Goal: Task Accomplishment & Management: Manage account settings

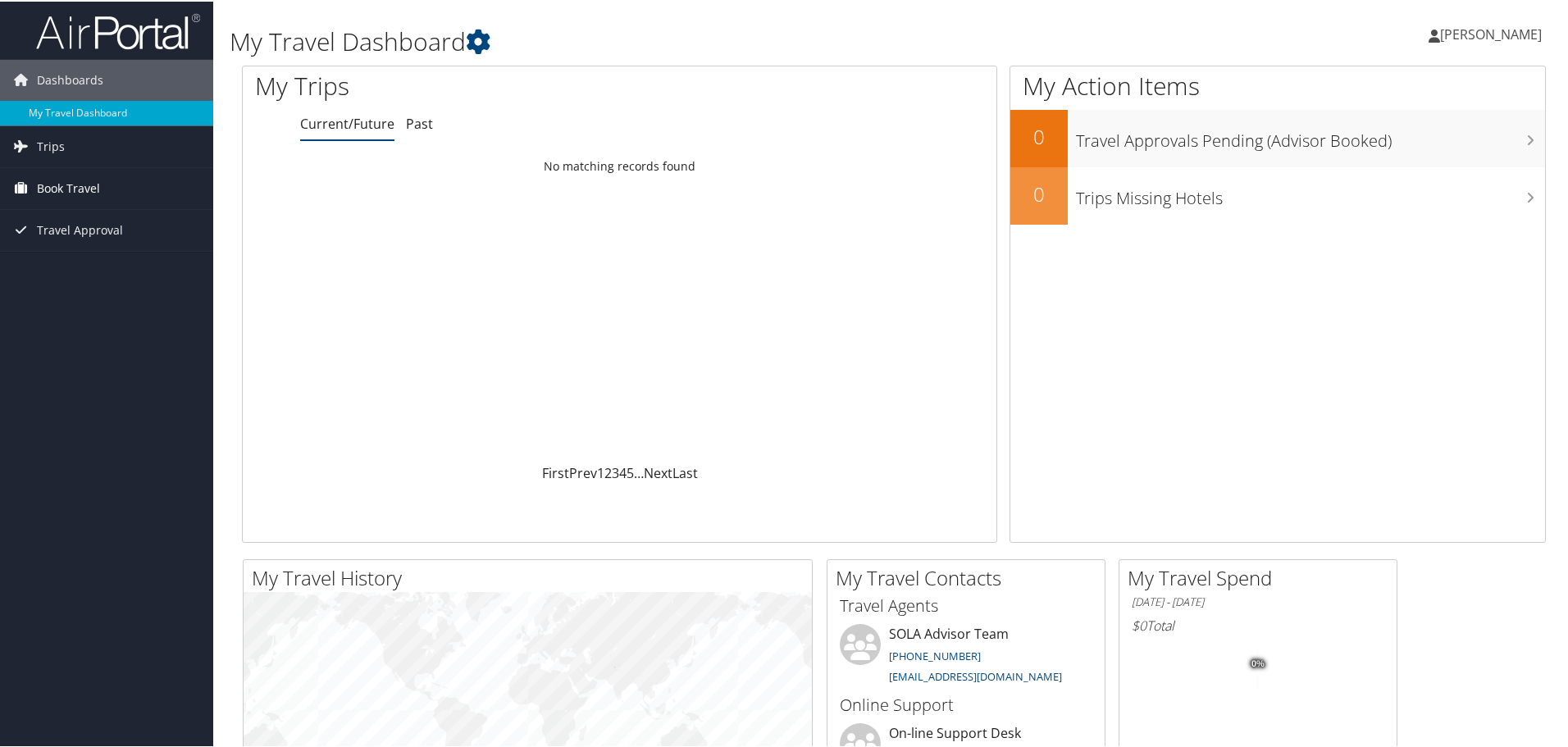
click at [112, 175] on link "Book Travel" at bounding box center [107, 187] width 213 height 41
click at [124, 240] on link "Book/Manage Online Trips" at bounding box center [107, 244] width 213 height 25
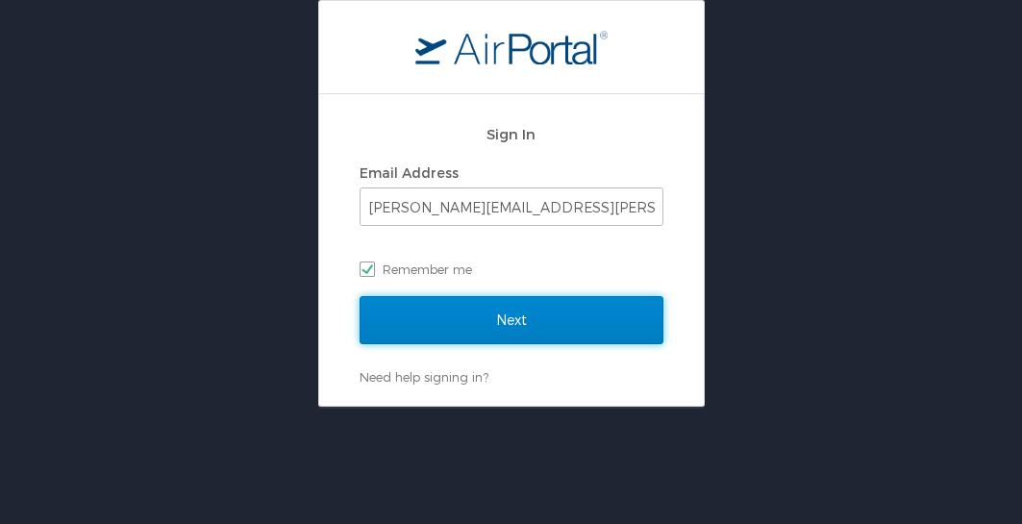
click at [541, 307] on input "Next" at bounding box center [512, 320] width 304 height 48
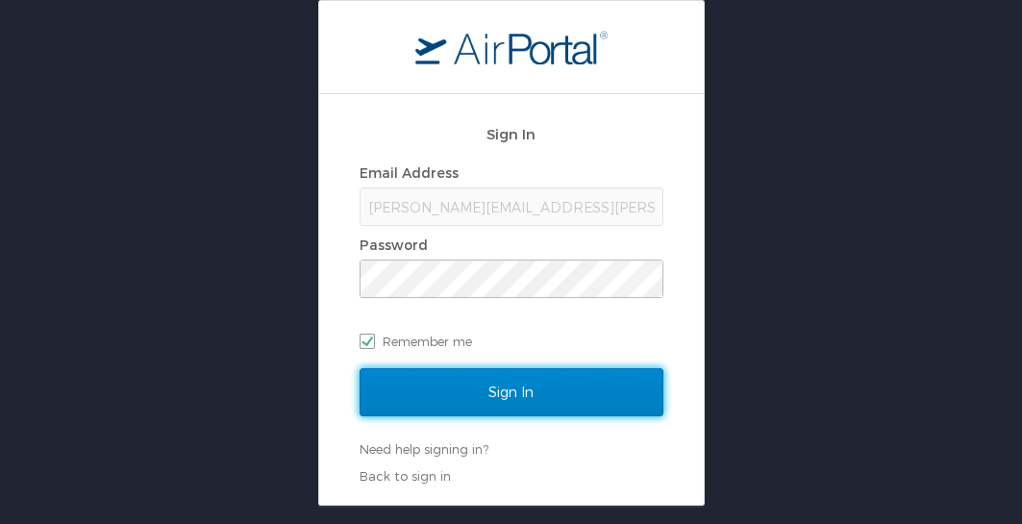
click at [547, 381] on input "Sign In" at bounding box center [512, 392] width 304 height 48
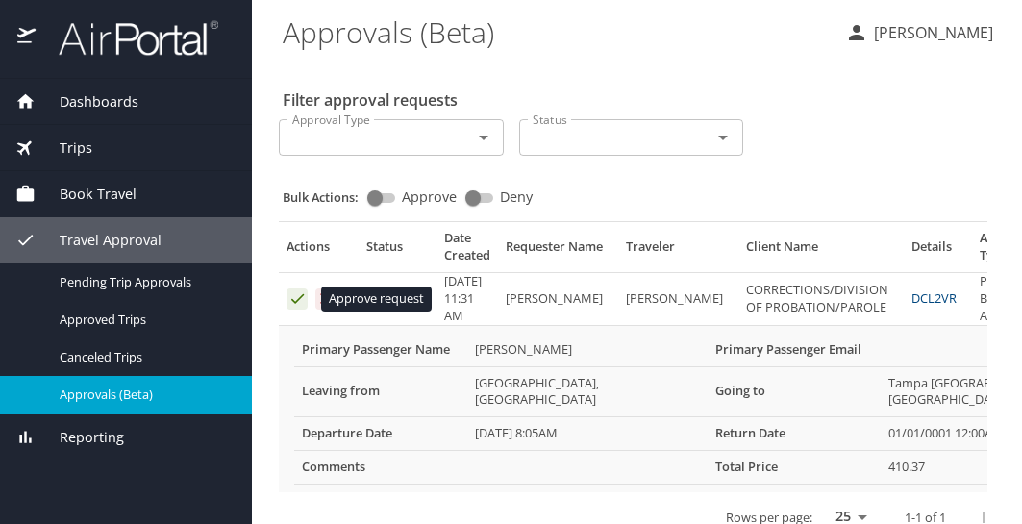
click at [302, 300] on icon "Approval table" at bounding box center [297, 298] width 18 height 18
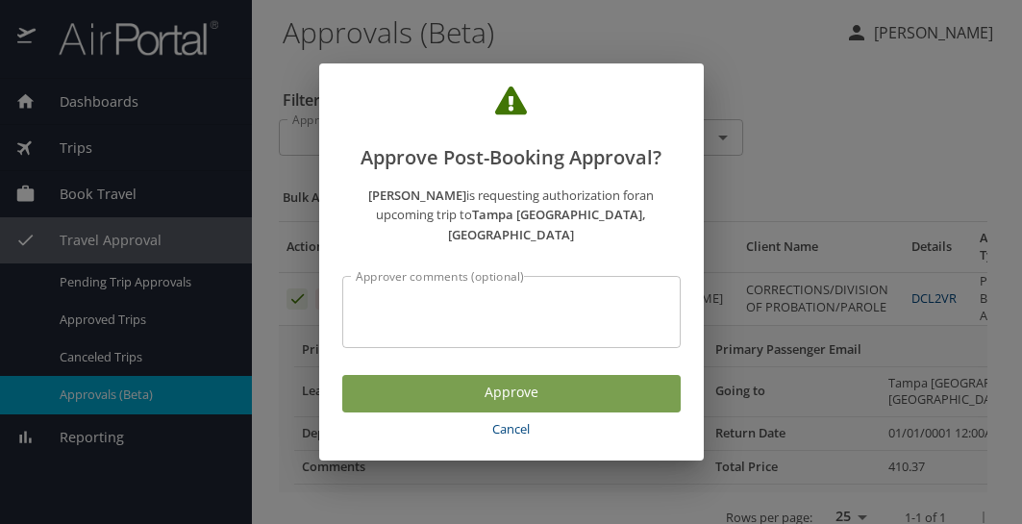
click at [484, 381] on span "Approve" at bounding box center [512, 393] width 308 height 24
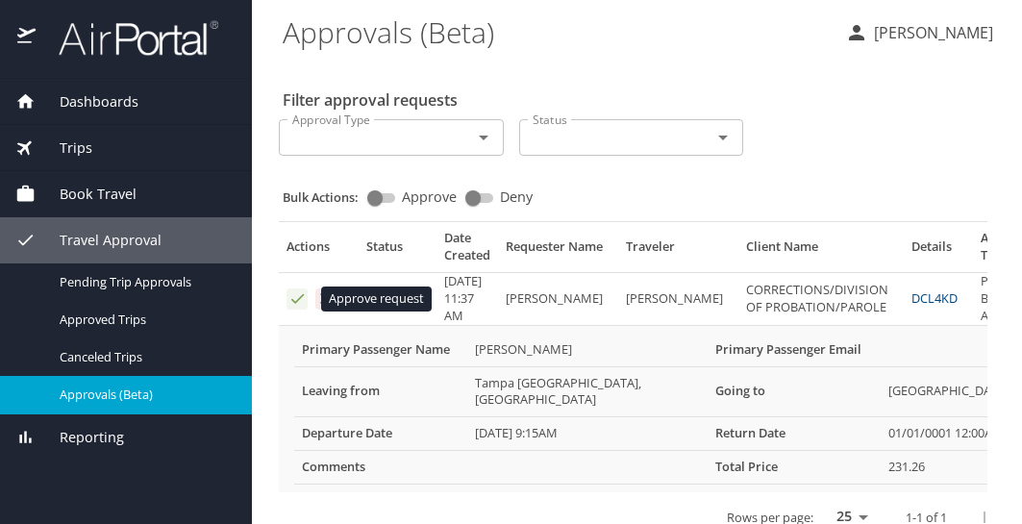
click at [292, 291] on icon "Approval table" at bounding box center [297, 298] width 18 height 18
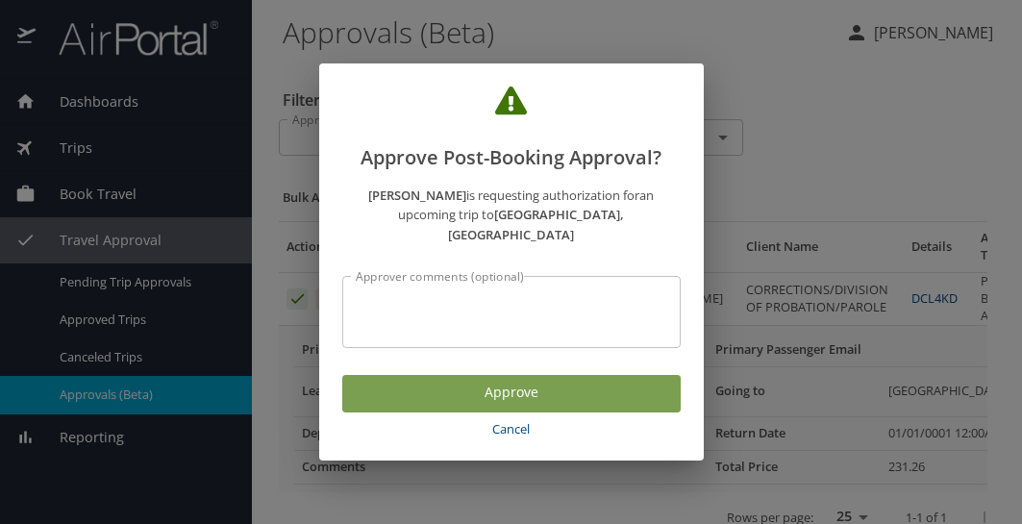
click at [455, 381] on span "Approve" at bounding box center [512, 393] width 308 height 24
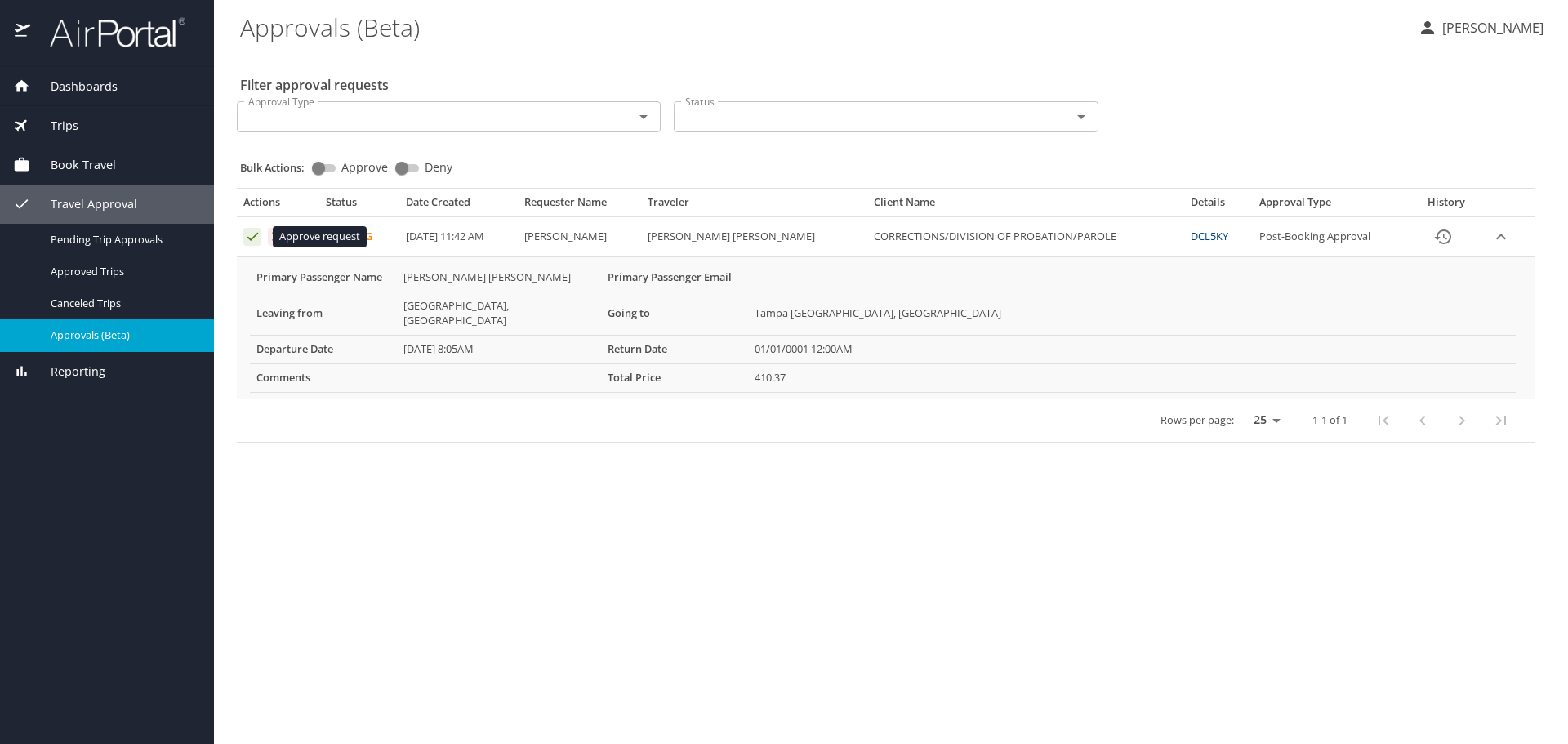
click at [250, 235] on icon "Approval table" at bounding box center [252, 236] width 15 height 15
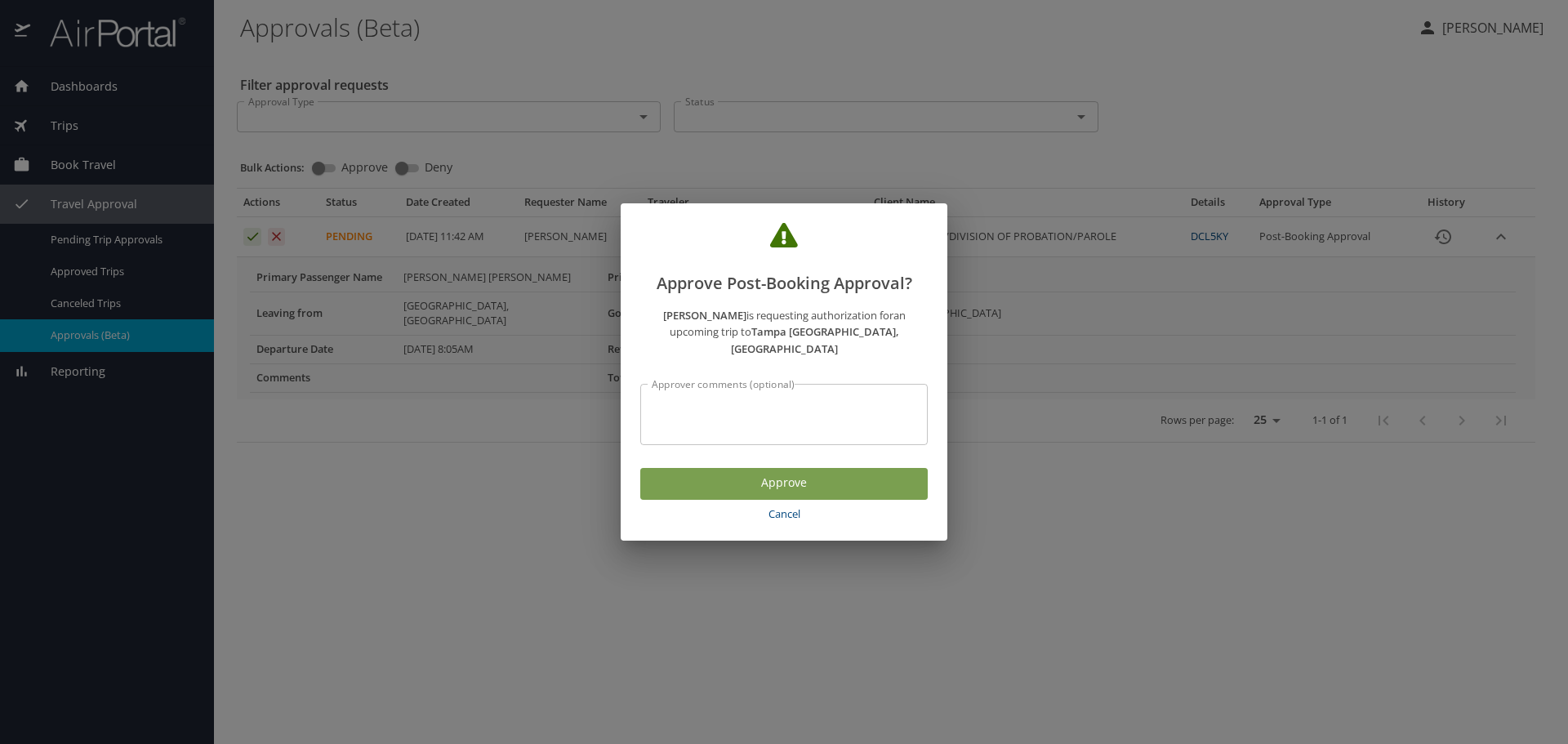
click at [821, 473] on span "Approve" at bounding box center [784, 483] width 262 height 20
